Goal: Transaction & Acquisition: Book appointment/travel/reservation

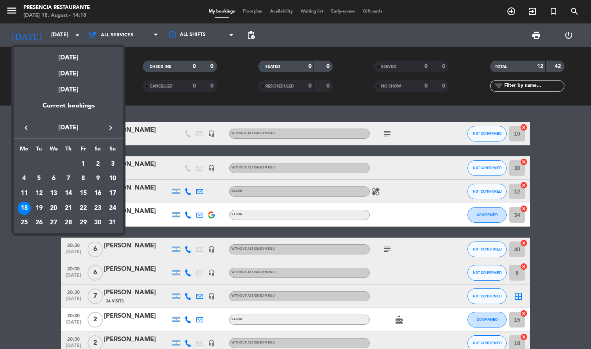
click at [38, 203] on div "19" at bounding box center [38, 208] width 13 height 13
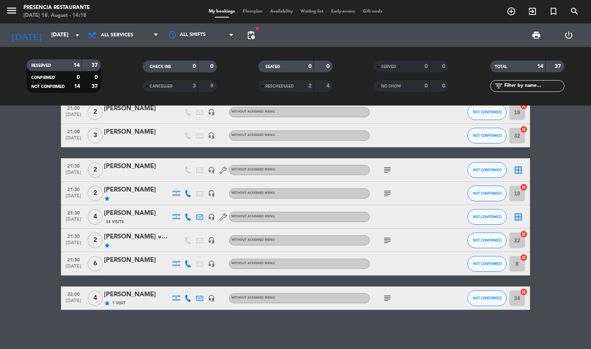
scroll to position [195, 0]
click at [54, 37] on input "[DATE]" at bounding box center [84, 35] width 74 height 14
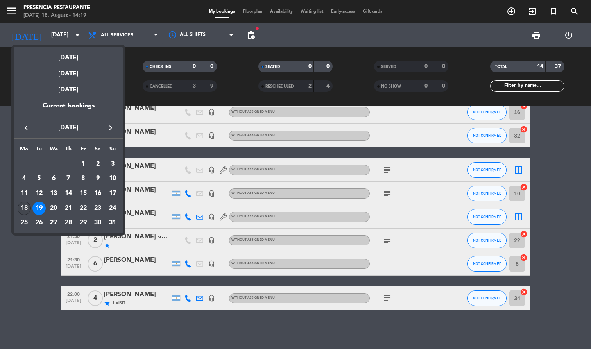
click at [23, 206] on div "18" at bounding box center [24, 208] width 13 height 13
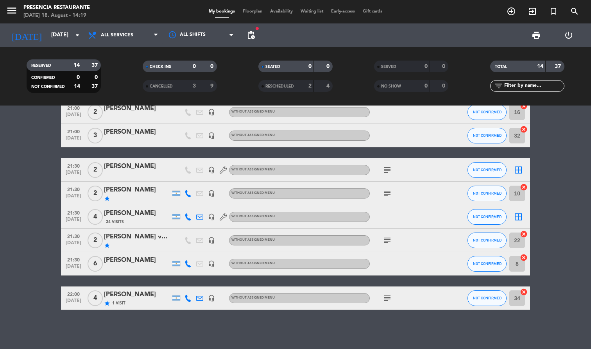
type input "[DATE]"
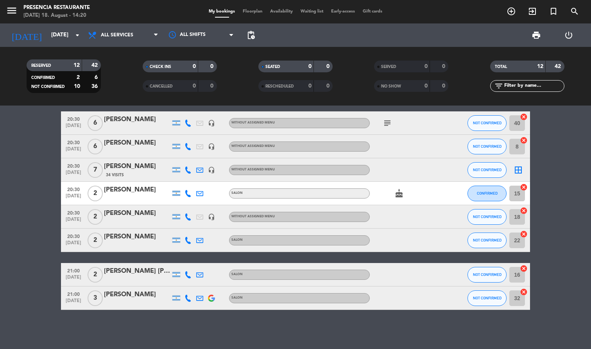
scroll to position [126, 0]
click at [510, 10] on icon "add_circle_outline" at bounding box center [510, 11] width 9 height 9
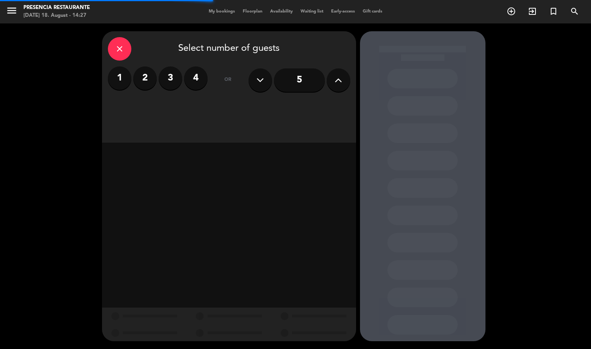
click at [170, 77] on label "3" at bounding box center [170, 77] width 23 height 23
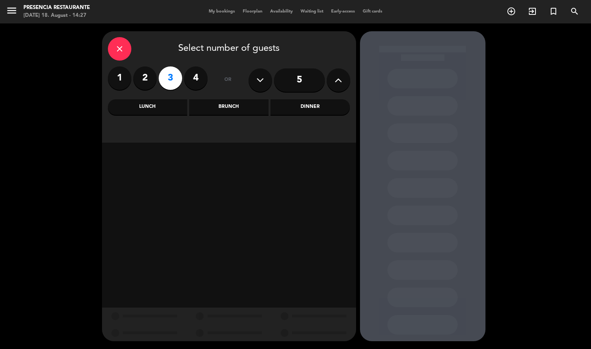
click at [298, 108] on div "Dinner" at bounding box center [309, 107] width 79 height 16
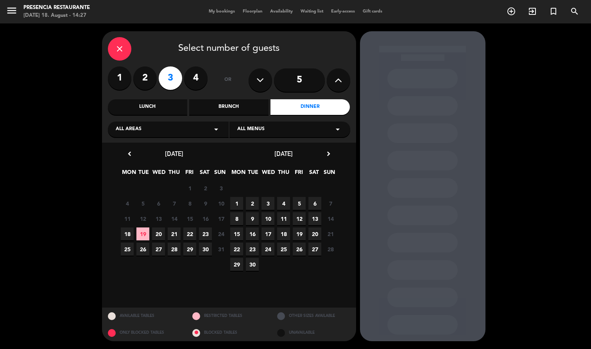
click at [130, 235] on span "18" at bounding box center [127, 233] width 13 height 13
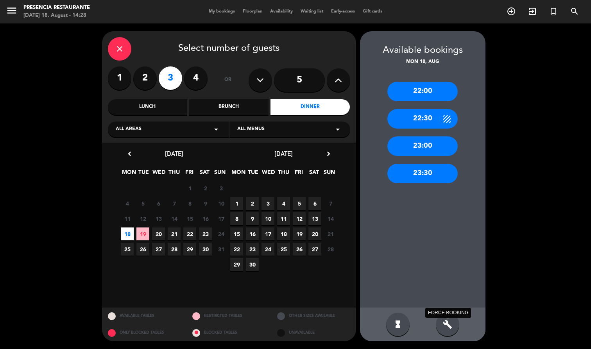
click at [445, 323] on icon "build" at bounding box center [447, 324] width 9 height 9
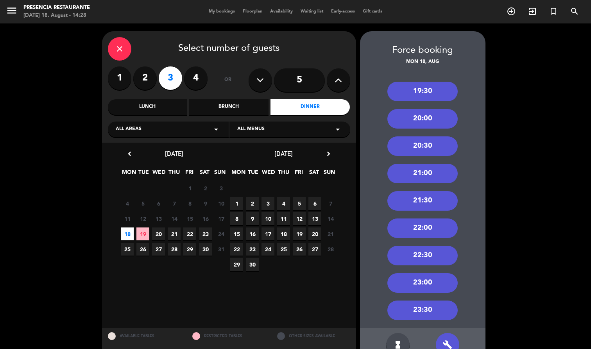
click at [414, 172] on div "21:00" at bounding box center [422, 174] width 70 height 20
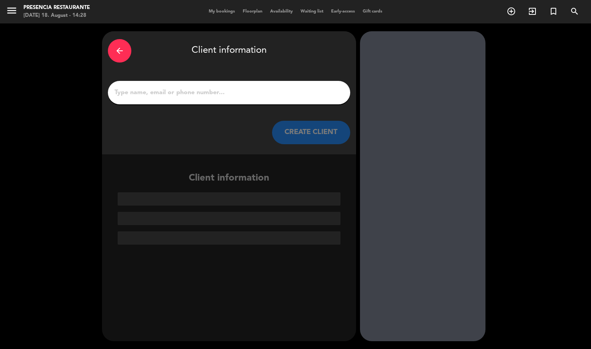
click at [178, 93] on input "1" at bounding box center [229, 92] width 231 height 11
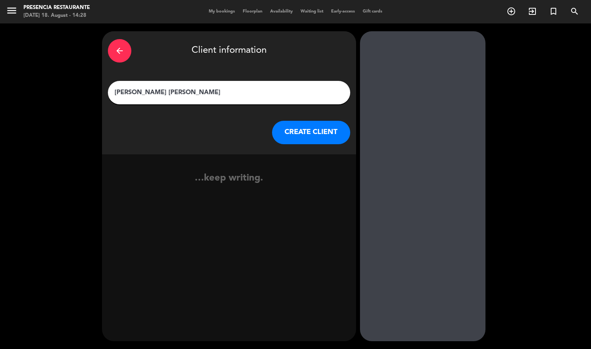
type input "[PERSON_NAME]"
click at [289, 127] on button "CREATE CLIENT" at bounding box center [311, 132] width 78 height 23
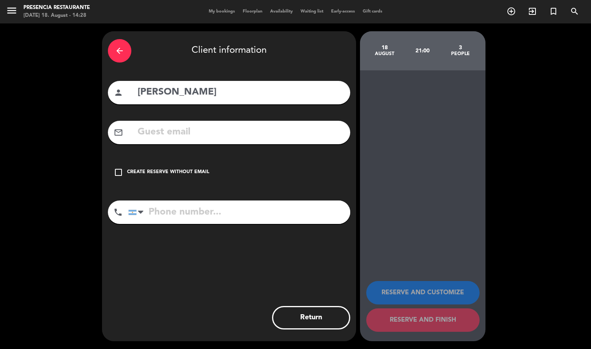
click at [174, 168] on div "Create reserve without email" at bounding box center [168, 172] width 82 height 8
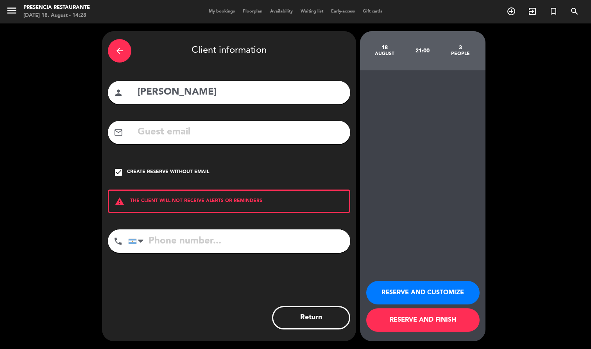
click at [173, 238] on input "tel" at bounding box center [239, 240] width 222 height 23
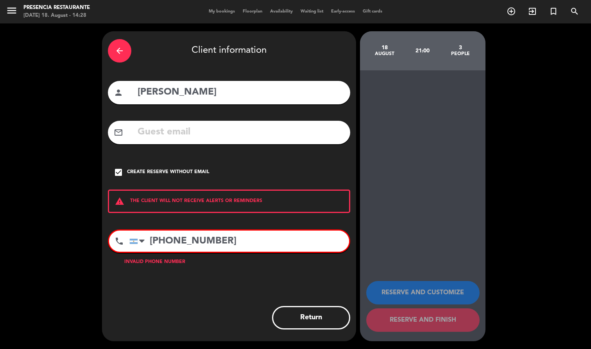
click at [183, 241] on input "[PHONE_NUMBER]" at bounding box center [239, 241] width 220 height 21
click at [215, 242] on input "+5493815" at bounding box center [239, 241] width 220 height 21
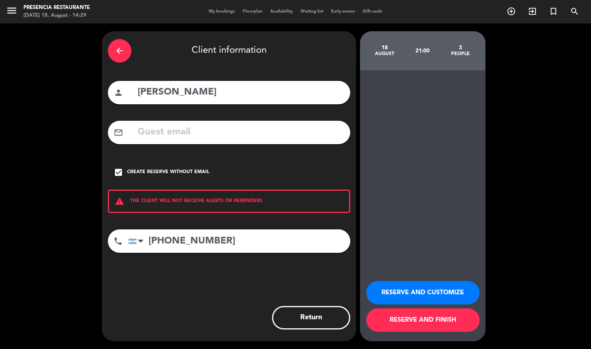
type input "[PHONE_NUMBER]"
click at [418, 327] on button "RESERVE AND FINISH" at bounding box center [422, 319] width 113 height 23
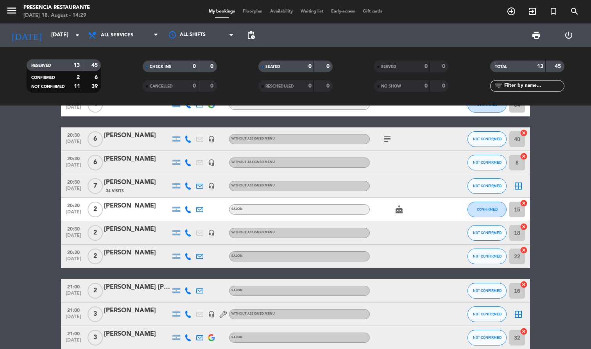
scroll to position [110, 0]
click at [61, 32] on input "[DATE]" at bounding box center [84, 35] width 74 height 14
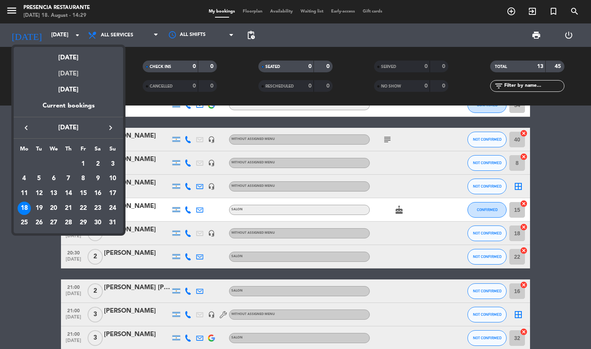
click at [77, 75] on div "[DATE]" at bounding box center [68, 71] width 109 height 16
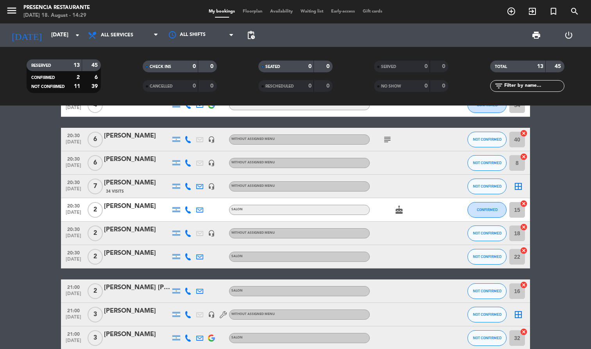
type input "[DATE]"
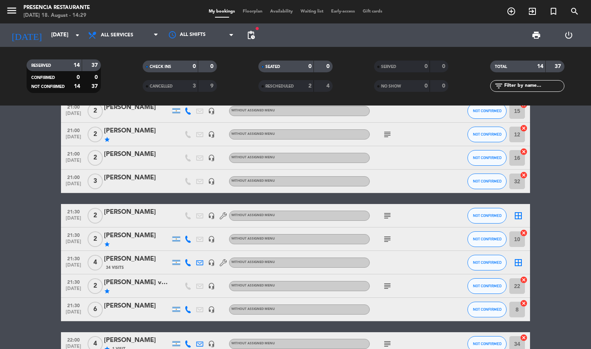
scroll to position [159, 0]
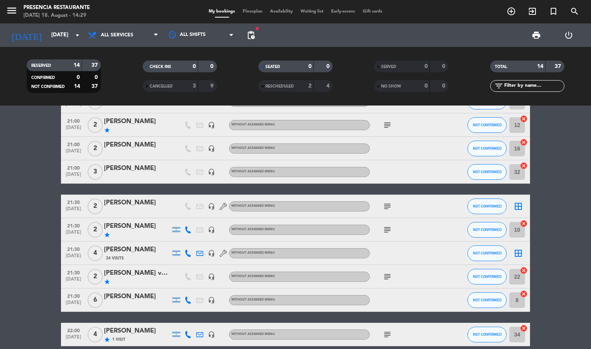
click at [50, 166] on bookings-row "19:30 [DATE] 2 [PERSON_NAME] star headset_mic Without assigned menu subject NOT…" at bounding box center [295, 154] width 591 height 383
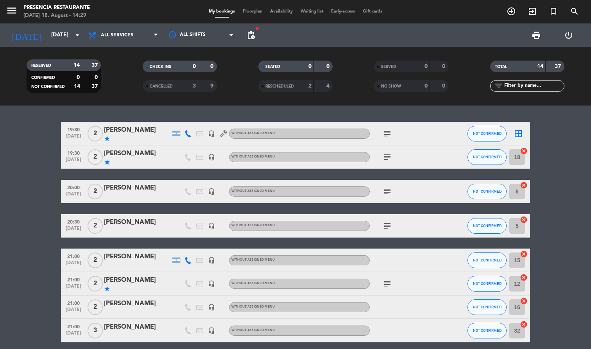
scroll to position [0, 0]
